Goal: Task Accomplishment & Management: Manage account settings

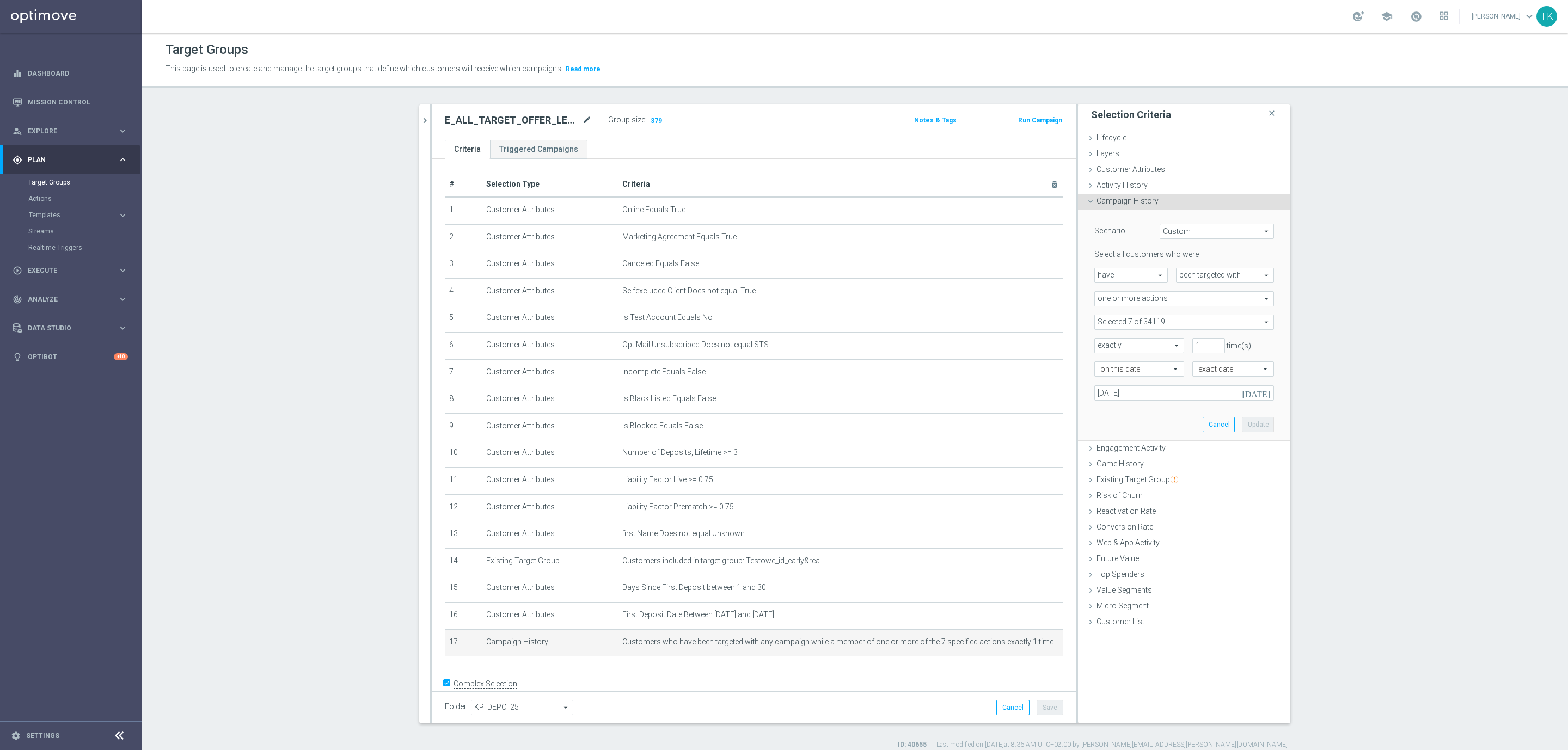
click at [580, 113] on body "equalizer Dashboard Mission Control" at bounding box center [784, 375] width 1568 height 750
click at [582, 117] on icon "mode_edit" at bounding box center [587, 120] width 10 height 13
